Goal: Transaction & Acquisition: Purchase product/service

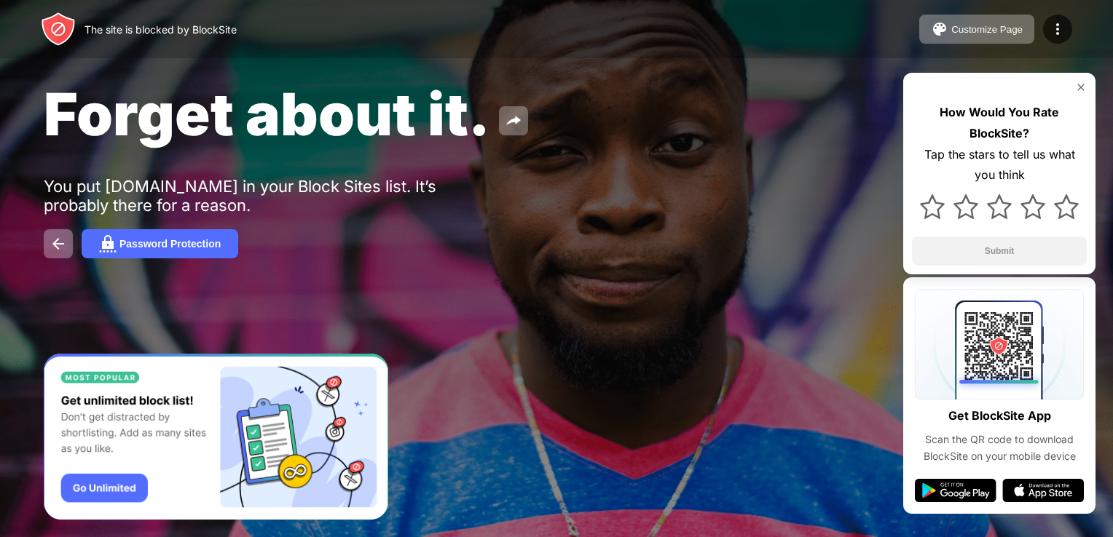
click at [499, 249] on div "Password Protection" at bounding box center [556, 243] width 1025 height 29
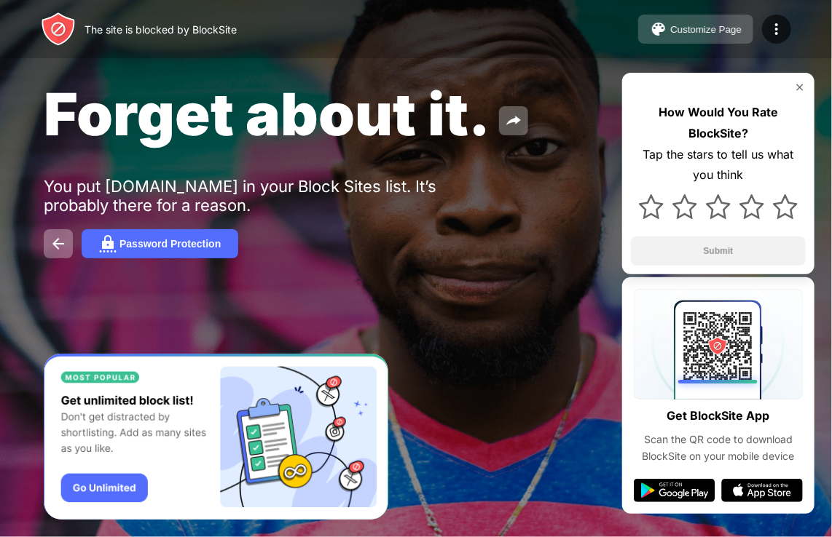
click at [708, 36] on button "Customize Page" at bounding box center [695, 29] width 115 height 29
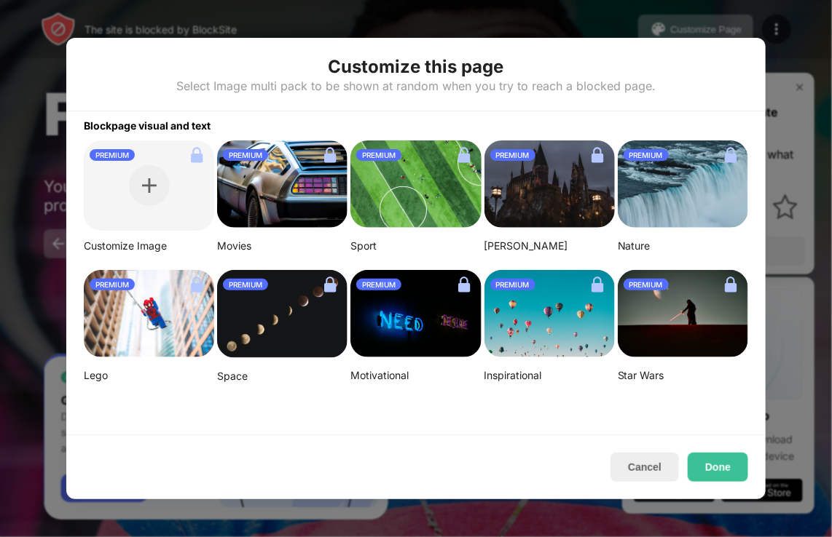
click at [135, 214] on div "PREMIUM" at bounding box center [149, 186] width 130 height 90
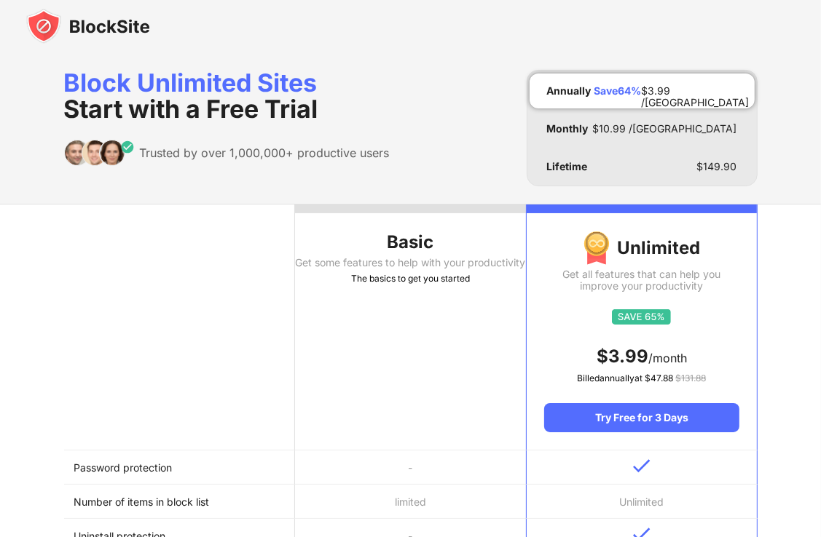
drag, startPoint x: 572, startPoint y: 60, endPoint x: 623, endPoint y: 512, distance: 454.3
click at [623, 512] on td "Unlimited" at bounding box center [641, 502] width 231 height 34
